Goal: Task Accomplishment & Management: Manage account settings

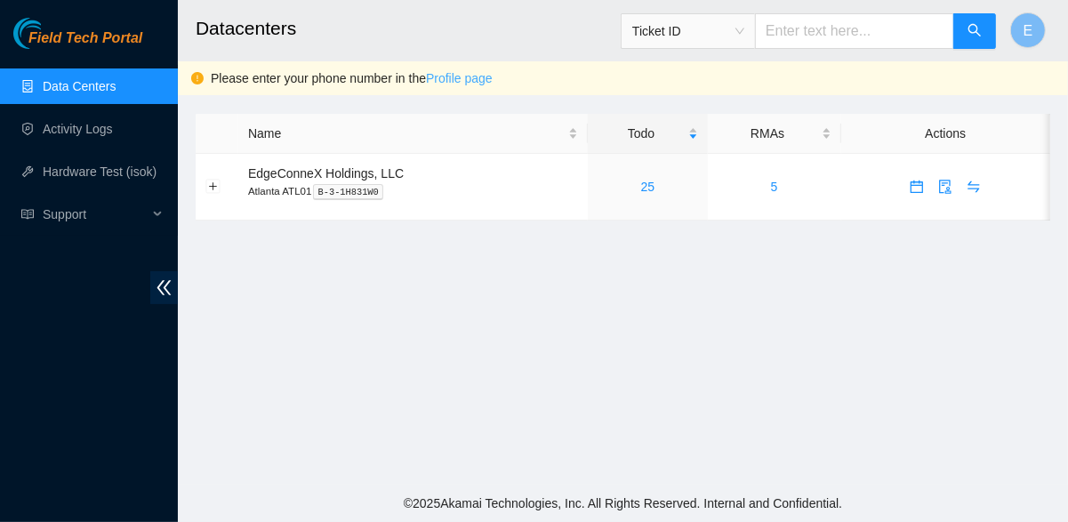
click at [478, 78] on link "Profile page" at bounding box center [459, 78] width 67 height 14
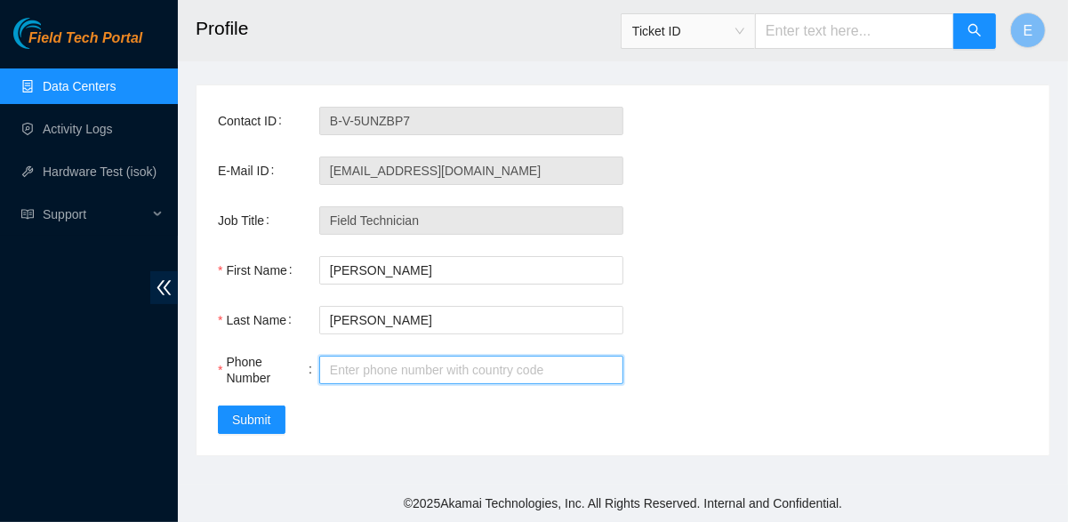
click at [396, 365] on input "Phone Number" at bounding box center [471, 370] width 304 height 28
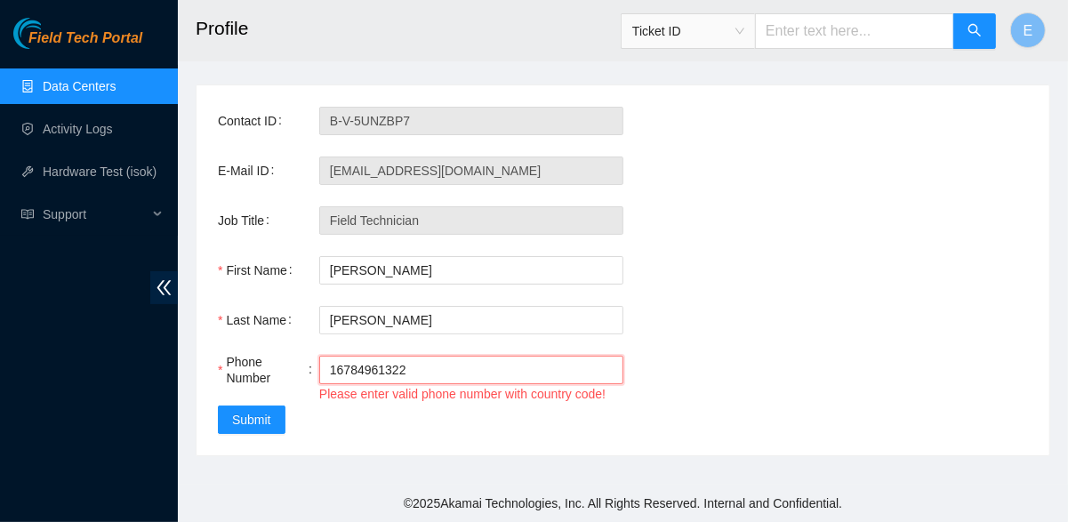
click at [334, 372] on input "16784961322" at bounding box center [471, 370] width 304 height 28
click at [333, 425] on div "Contact ID B-V-5UNZBP7 E-Mail ID e.caldwell0915@gmail.com Job Title Field Techn…" at bounding box center [623, 270] width 853 height 370
click at [342, 367] on input "1 6784961322" at bounding box center [471, 370] width 304 height 28
click at [322, 443] on div "Contact ID B-V-5UNZBP7 E-Mail ID e.caldwell0915@gmail.com Job Title Field Techn…" at bounding box center [623, 270] width 853 height 370
click at [269, 413] on span "Submit" at bounding box center [251, 420] width 39 height 20
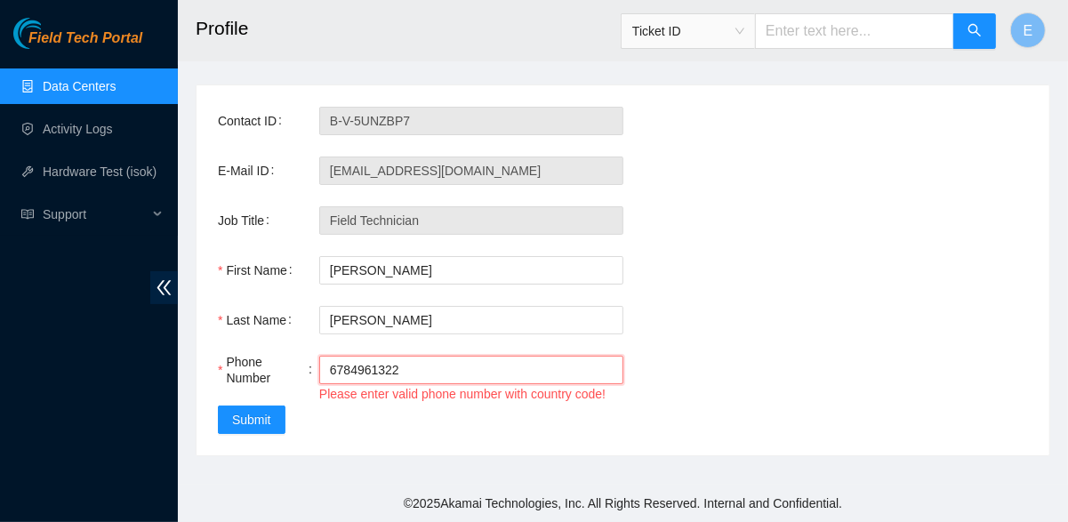
click at [405, 365] on input "6784961322" at bounding box center [471, 370] width 304 height 28
click at [383, 395] on div "Please enter valid phone number with country code!" at bounding box center [471, 394] width 304 height 20
click at [272, 408] on button "Submit" at bounding box center [252, 420] width 68 height 28
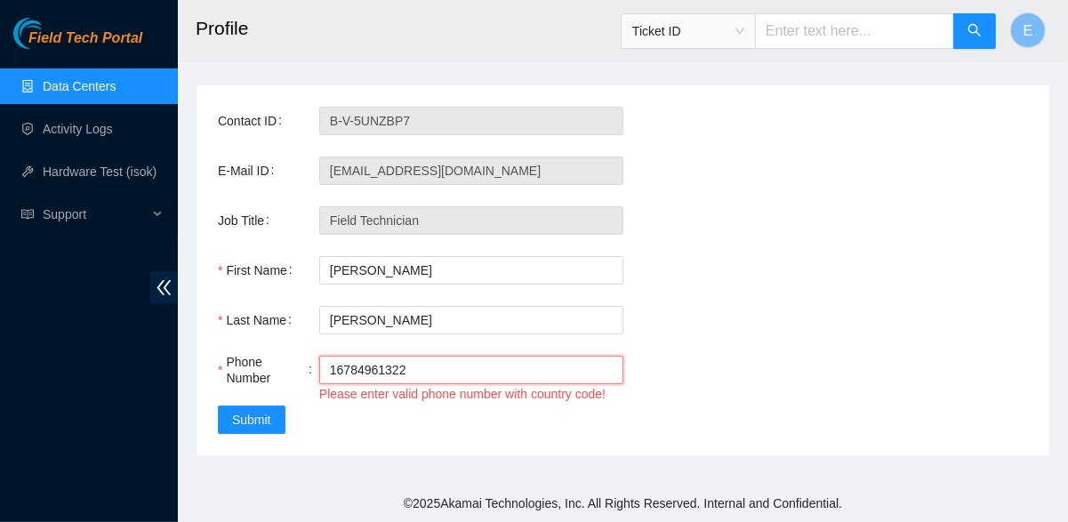
click at [337, 367] on input "16784961322" at bounding box center [471, 370] width 304 height 28
type input "1+6784961322"
click at [355, 417] on div "Contact ID B-V-5UNZBP7 E-Mail ID e.caldwell0915@gmail.com Job Title Field Techn…" at bounding box center [623, 270] width 853 height 370
click at [435, 367] on input "1+6784961322" at bounding box center [471, 370] width 304 height 28
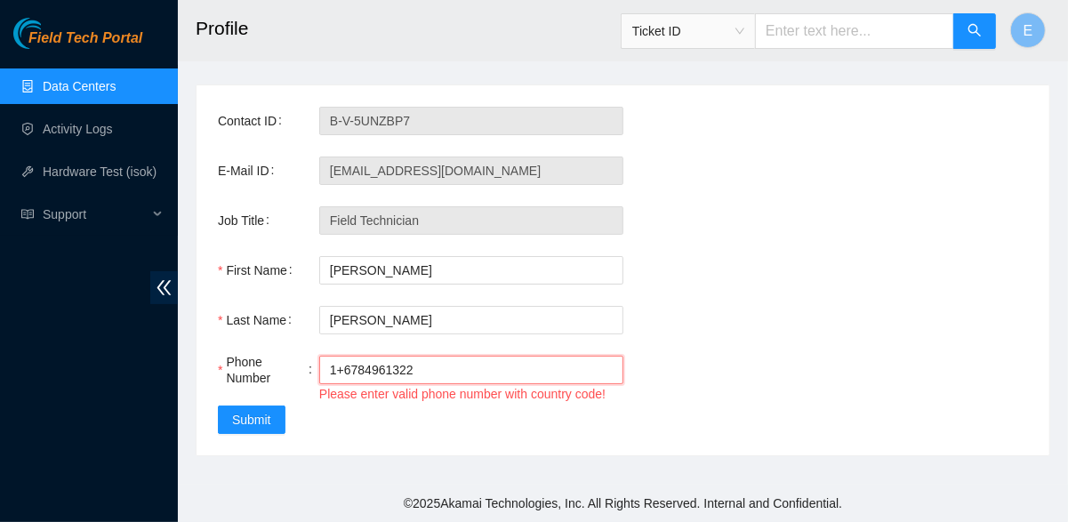
click at [435, 367] on input "1+6784961322" at bounding box center [471, 370] width 304 height 28
type input "6784961322"
click at [275, 421] on button "Submit" at bounding box center [252, 420] width 68 height 28
click at [164, 278] on icon "double-left" at bounding box center [164, 287] width 19 height 19
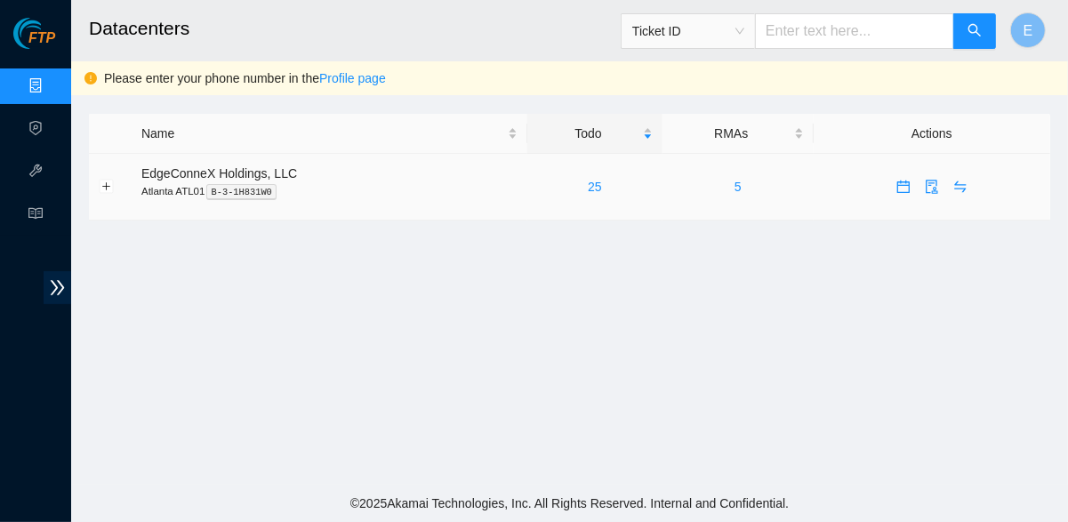
click at [521, 176] on td "EdgeConneX Holdings, LLC Atlanta ATL01 B-3-1H831W0" at bounding box center [330, 187] width 396 height 67
click at [52, 125] on link "Activity Logs" at bounding box center [87, 129] width 70 height 14
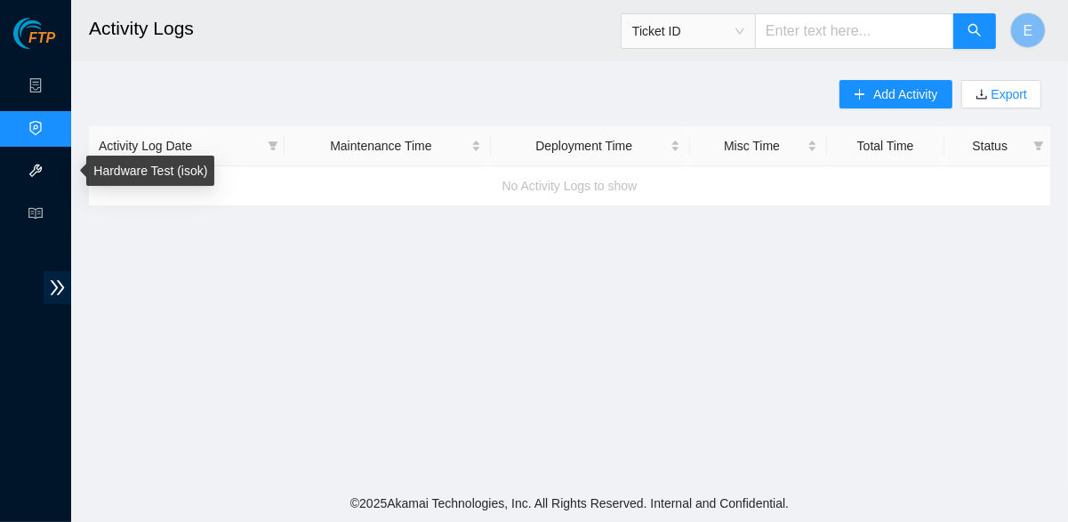
click at [52, 170] on link "Hardware Test (isok)" at bounding box center [109, 172] width 114 height 14
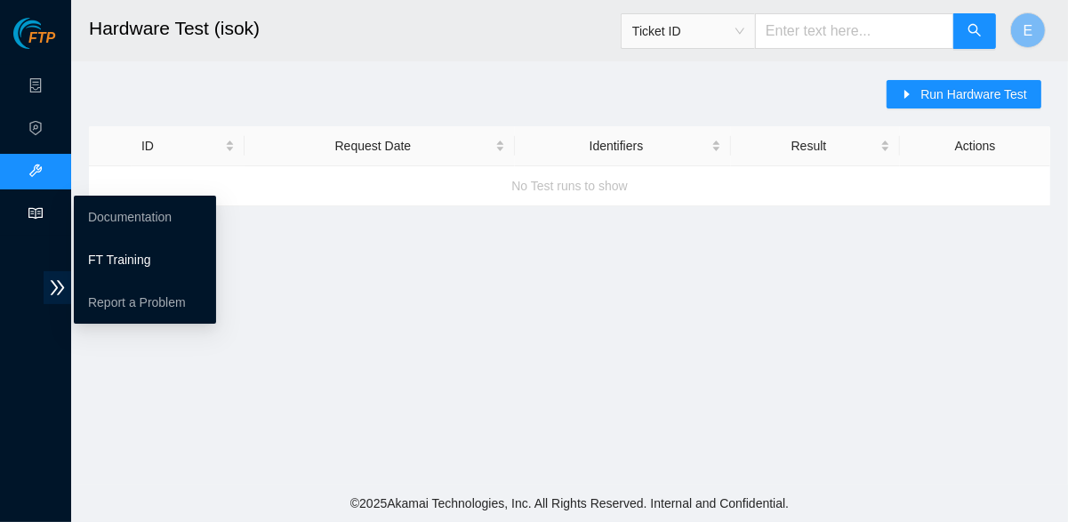
click at [114, 255] on link "FT Training" at bounding box center [119, 260] width 63 height 14
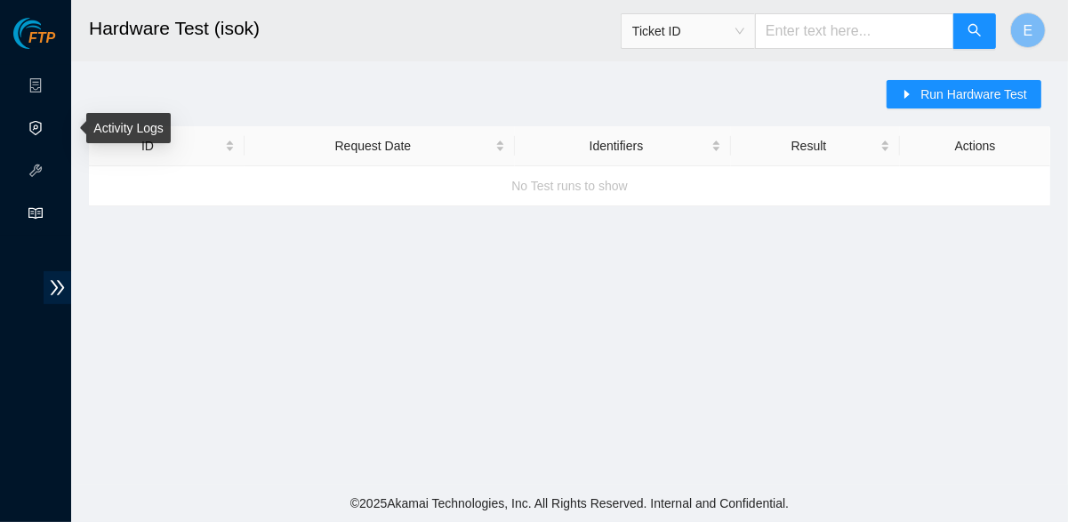
click at [52, 131] on link "Activity Logs" at bounding box center [87, 129] width 70 height 14
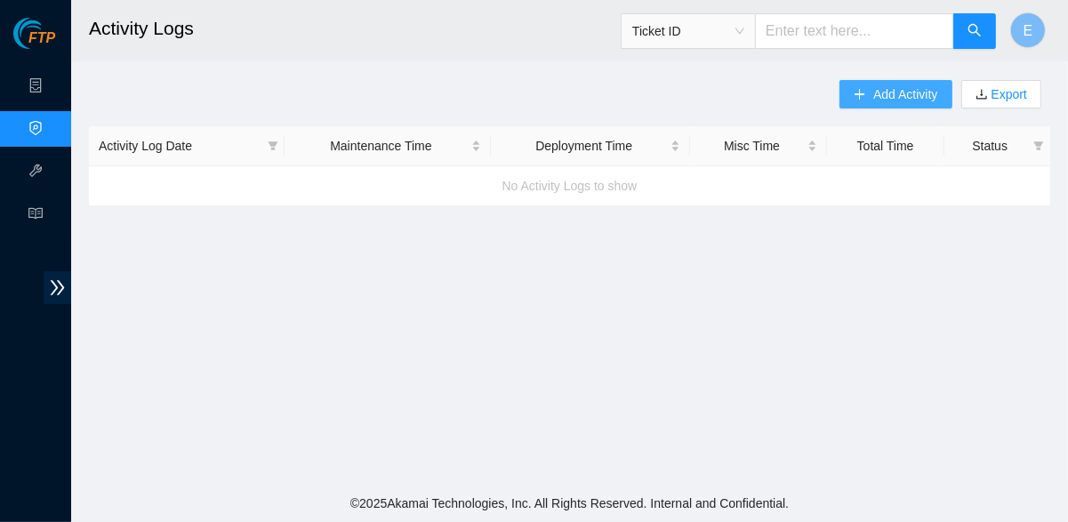
click at [867, 101] on button "Add Activity" at bounding box center [895, 94] width 112 height 28
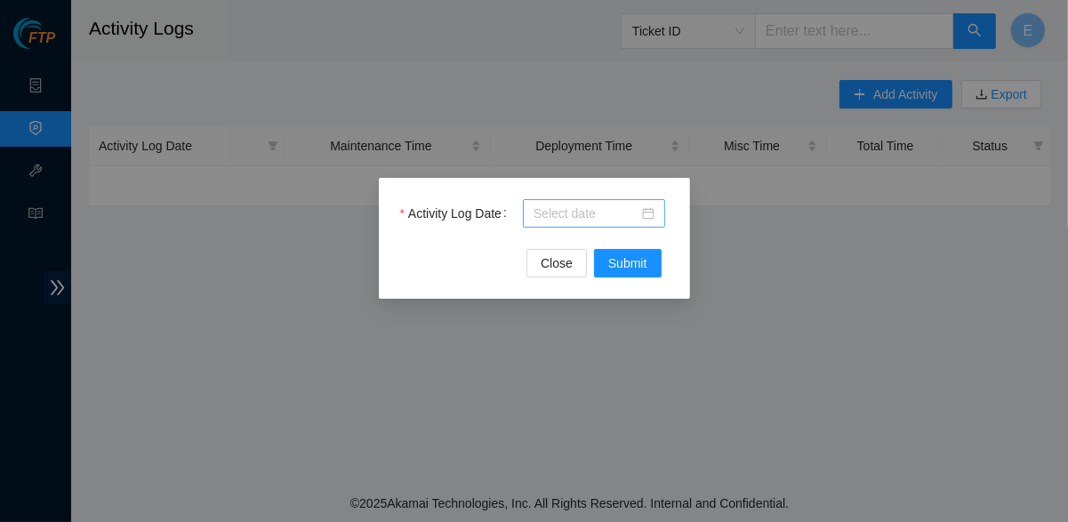
click at [576, 209] on input "Activity Log Date" at bounding box center [586, 214] width 105 height 20
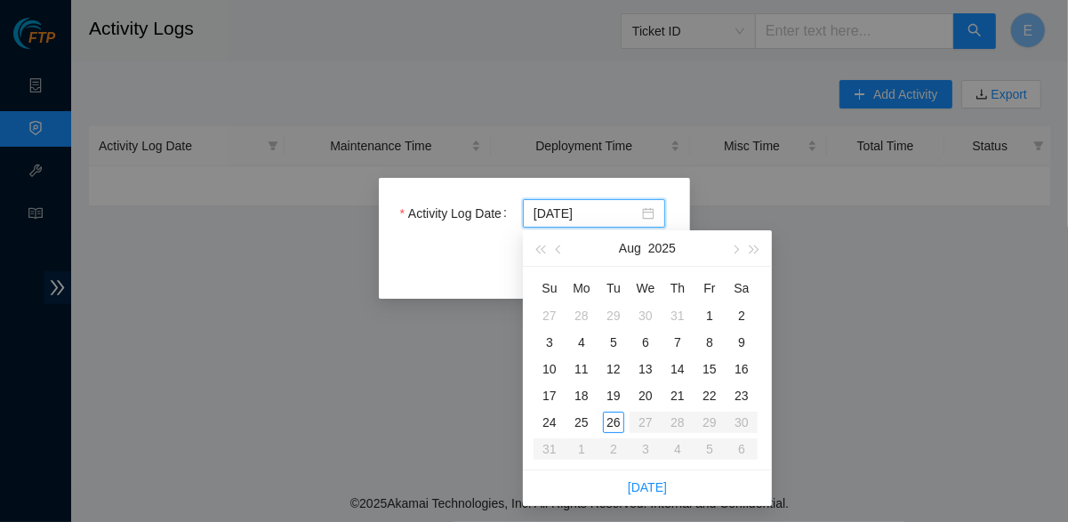
type input "2025-08-20"
type input "2025-08-26"
click at [609, 425] on div "26" at bounding box center [613, 422] width 21 height 21
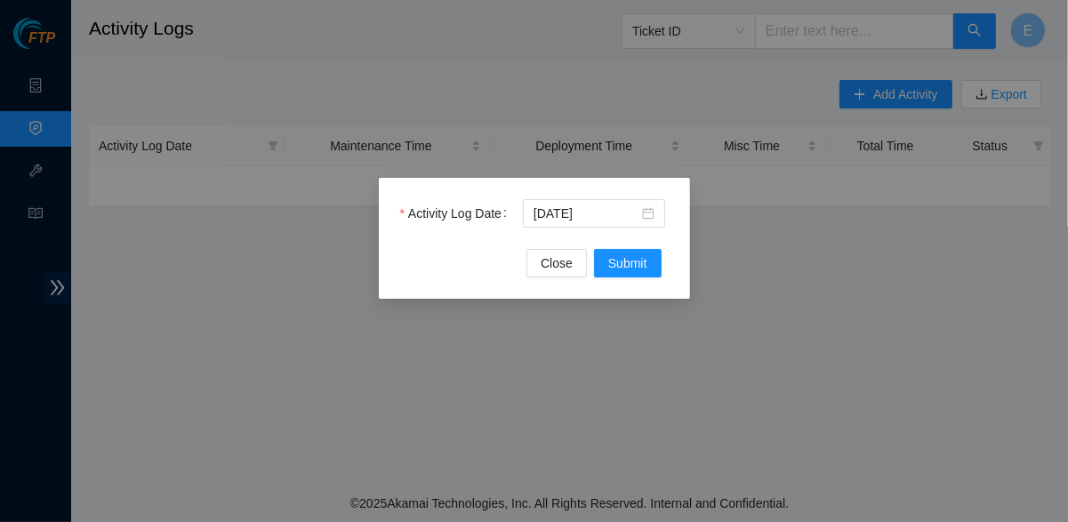
click at [438, 251] on div "Close Submit" at bounding box center [534, 263] width 269 height 28
click at [612, 269] on span "Submit" at bounding box center [627, 263] width 39 height 20
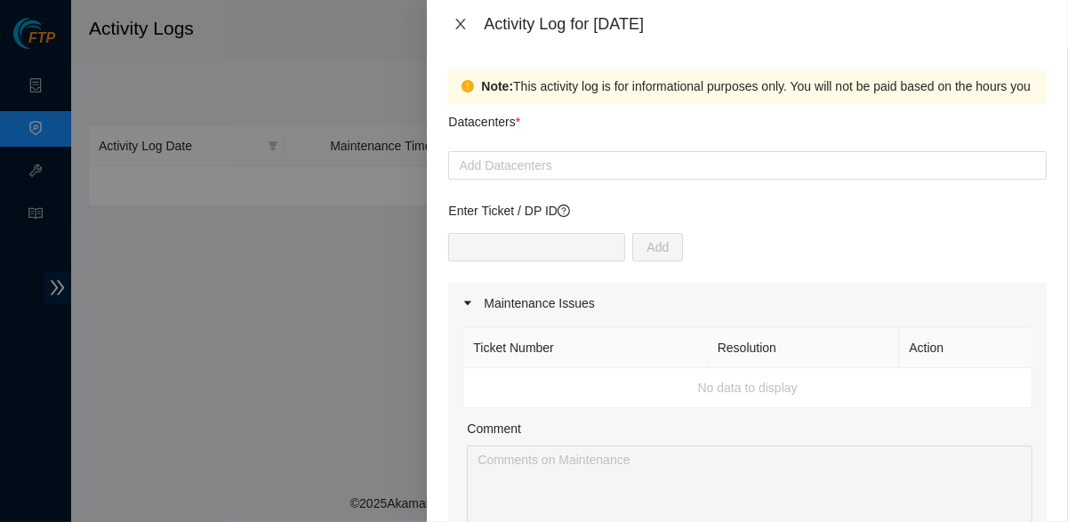
click at [459, 20] on icon "close" at bounding box center [461, 24] width 14 height 14
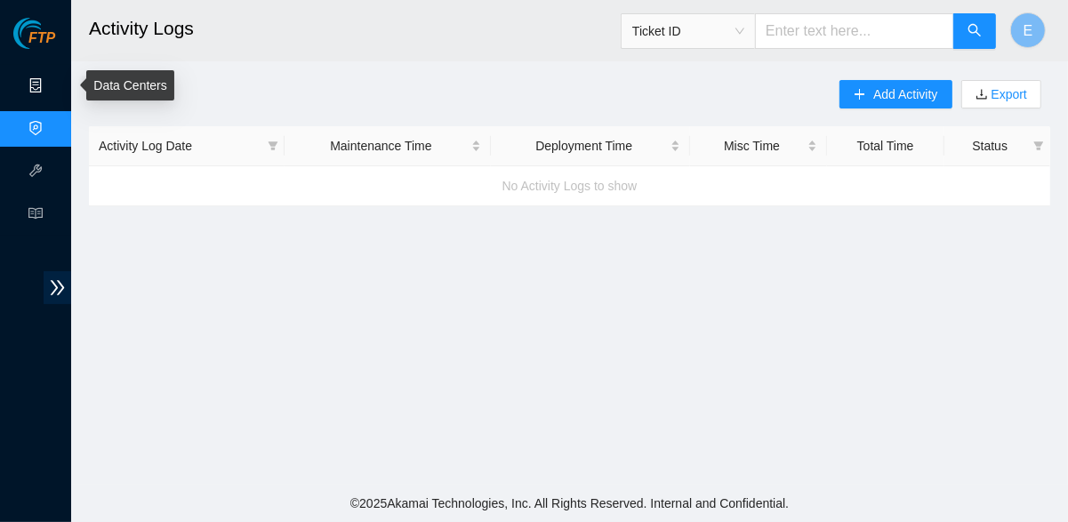
click at [52, 79] on link "Data Centers" at bounding box center [88, 86] width 73 height 14
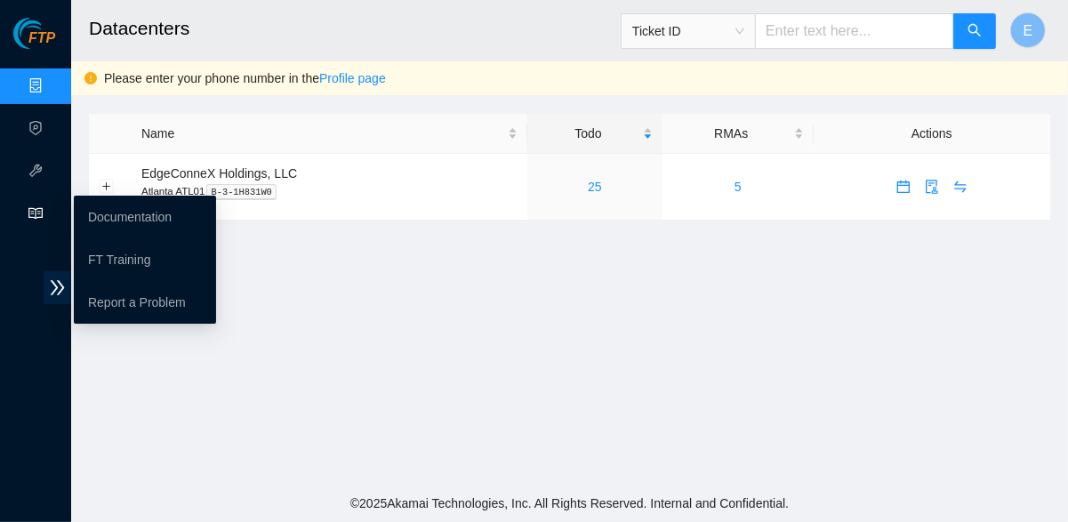
click at [34, 223] on span "read" at bounding box center [35, 216] width 14 height 36
click at [110, 266] on link "FT Training" at bounding box center [119, 260] width 63 height 14
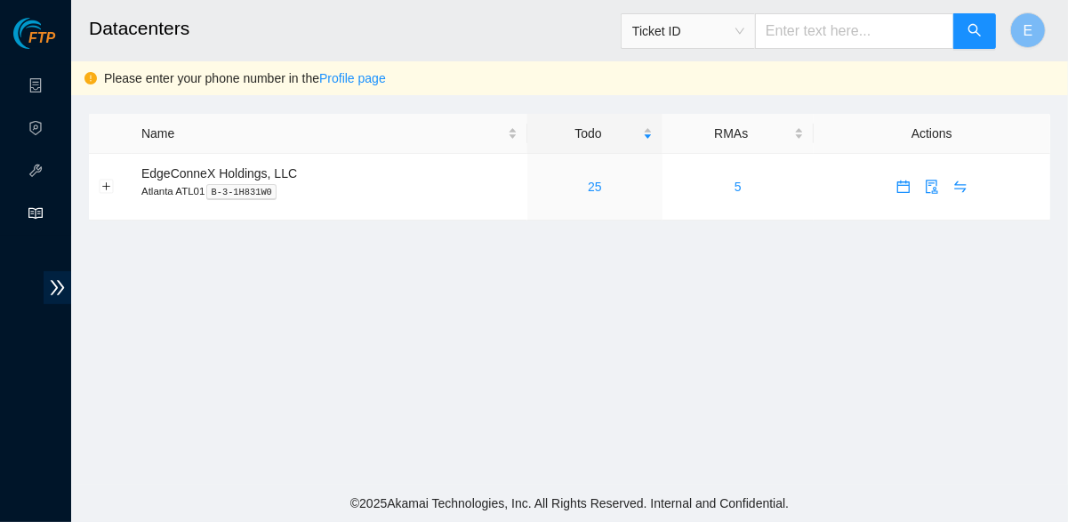
click at [347, 86] on div "Please enter your phone number in the Profile page" at bounding box center [579, 78] width 951 height 20
click at [339, 74] on link "Profile page" at bounding box center [352, 78] width 67 height 14
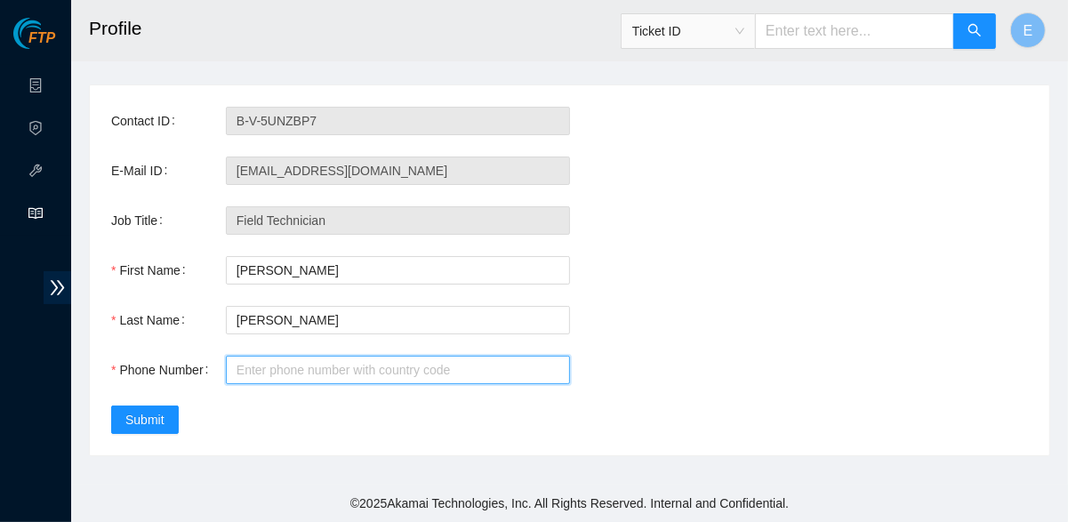
click at [256, 381] on input "Phone Number" at bounding box center [398, 370] width 344 height 28
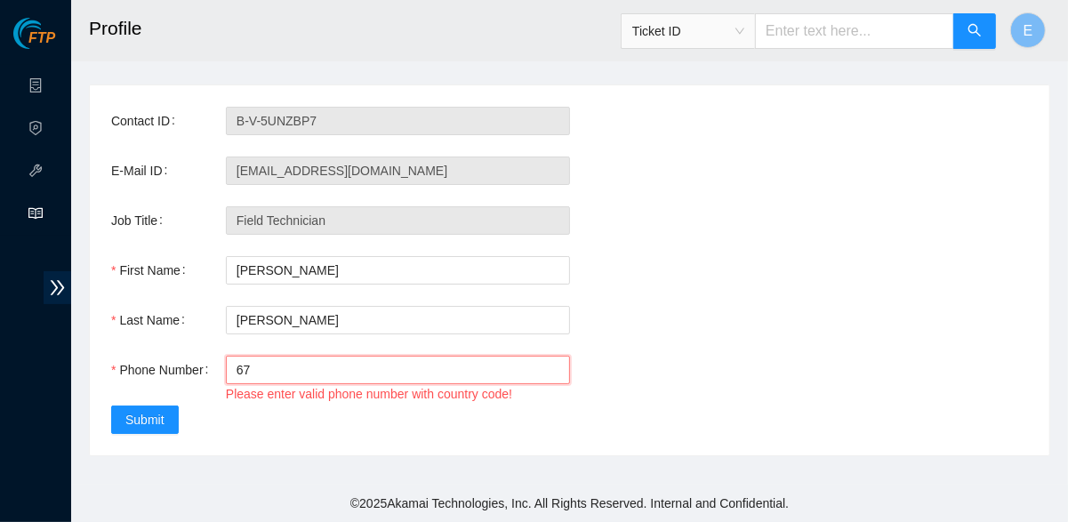
type input "6"
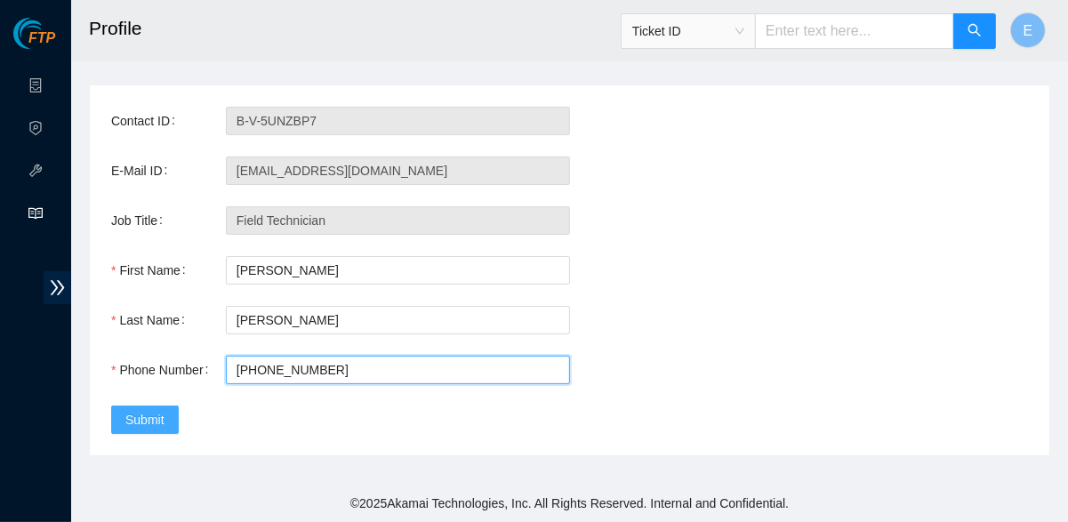
type input "+16784961322"
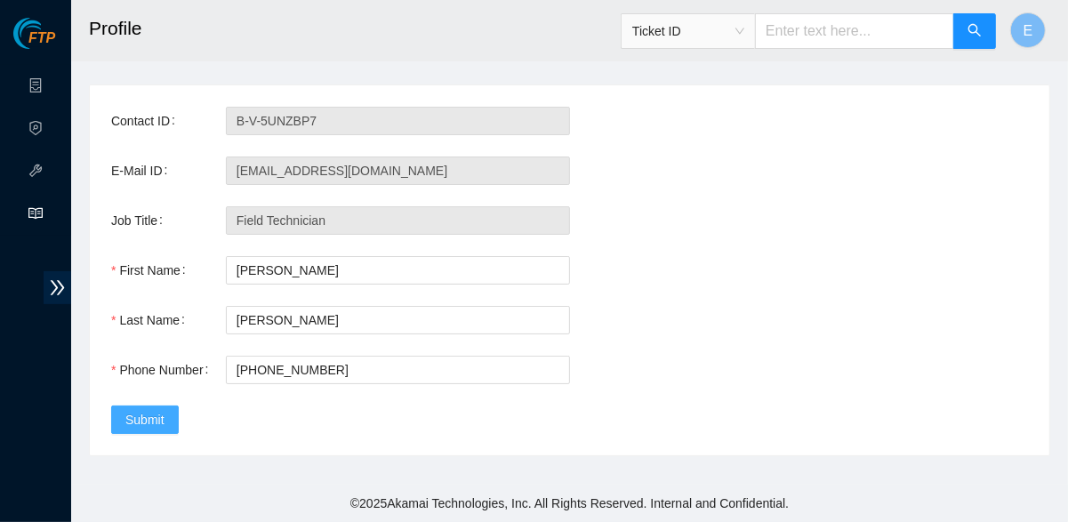
click at [164, 418] on button "Submit" at bounding box center [145, 420] width 68 height 28
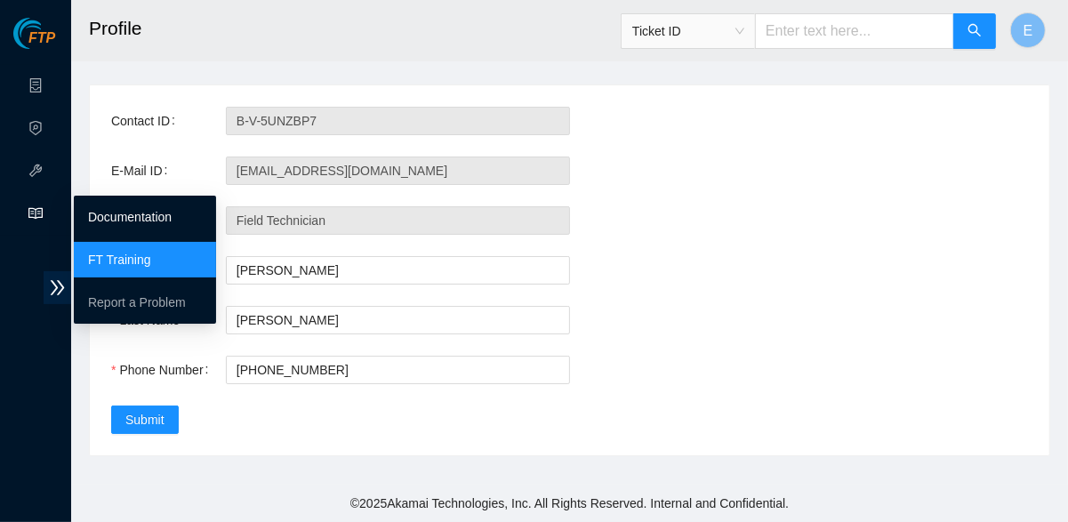
click at [99, 211] on link "Documentation" at bounding box center [130, 217] width 84 height 14
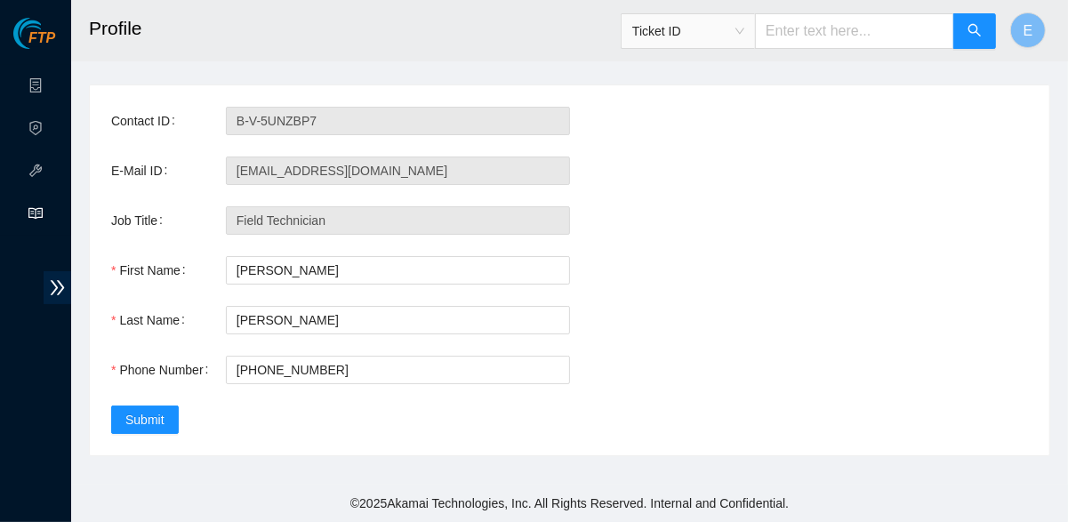
click at [36, 35] on span "FTP" at bounding box center [41, 38] width 27 height 17
